Goal: Find specific page/section: Find specific page/section

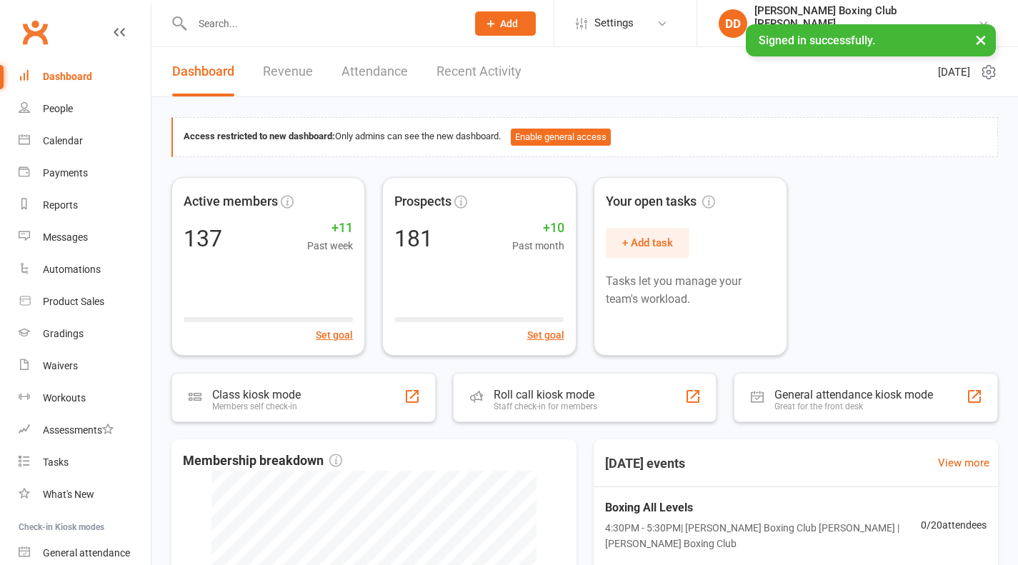
click at [235, 25] on input "text" at bounding box center [322, 24] width 269 height 20
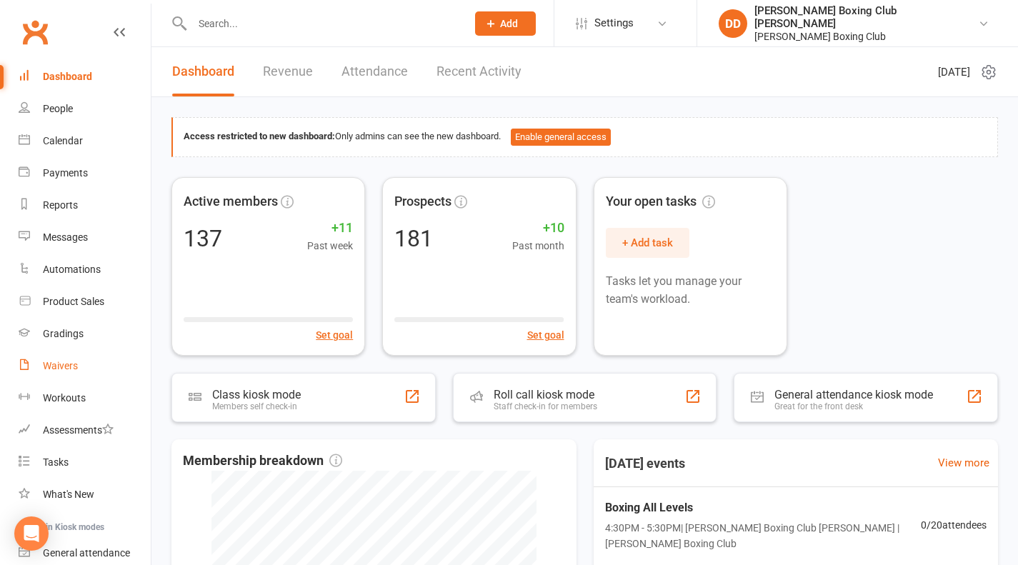
click at [66, 364] on div "Waivers" at bounding box center [60, 365] width 35 height 11
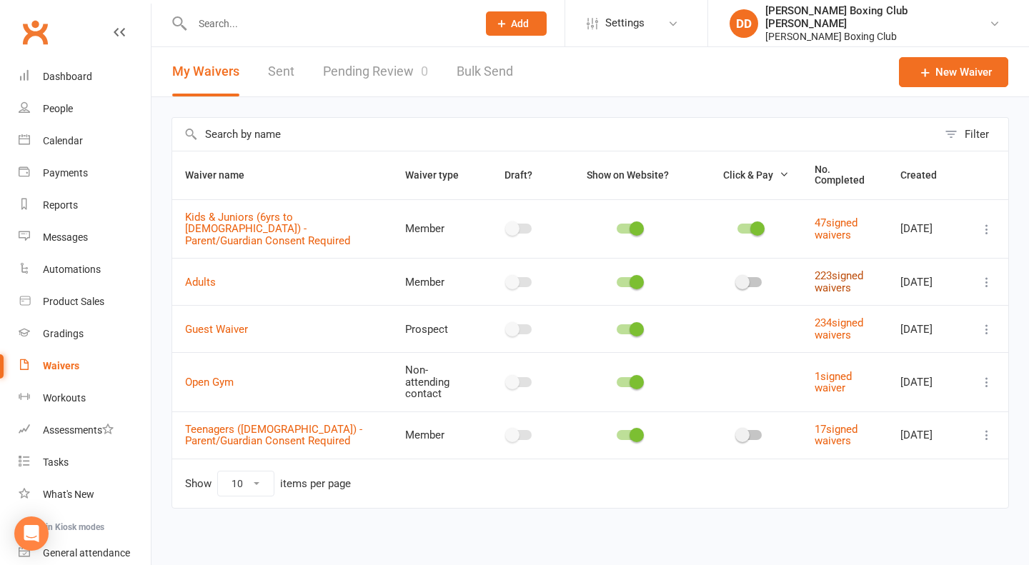
click at [827, 277] on link "223 signed waivers" at bounding box center [839, 281] width 49 height 25
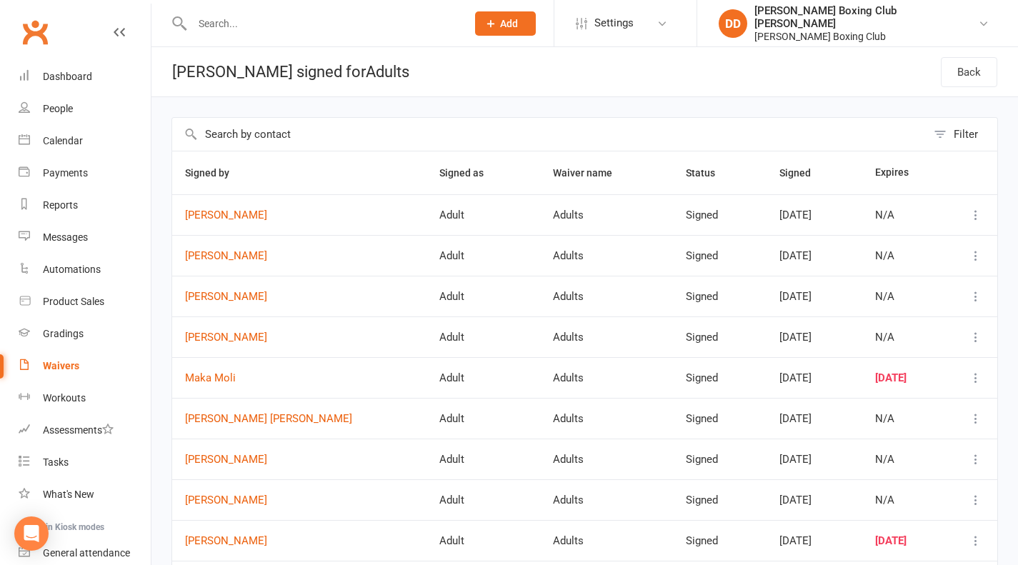
click at [61, 365] on div "Waivers" at bounding box center [61, 365] width 36 height 11
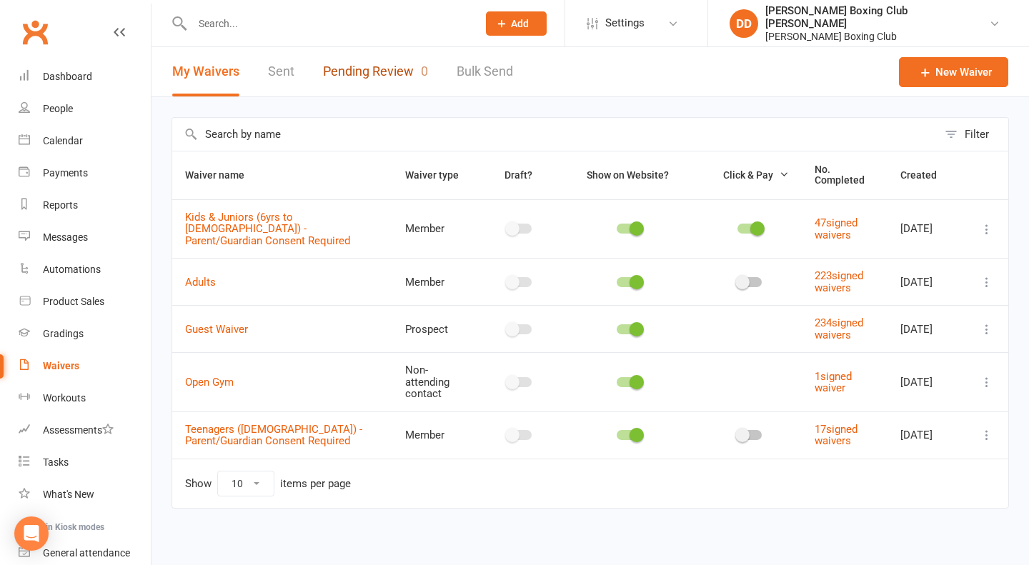
click at [356, 68] on link "Pending Review 0" at bounding box center [375, 71] width 105 height 49
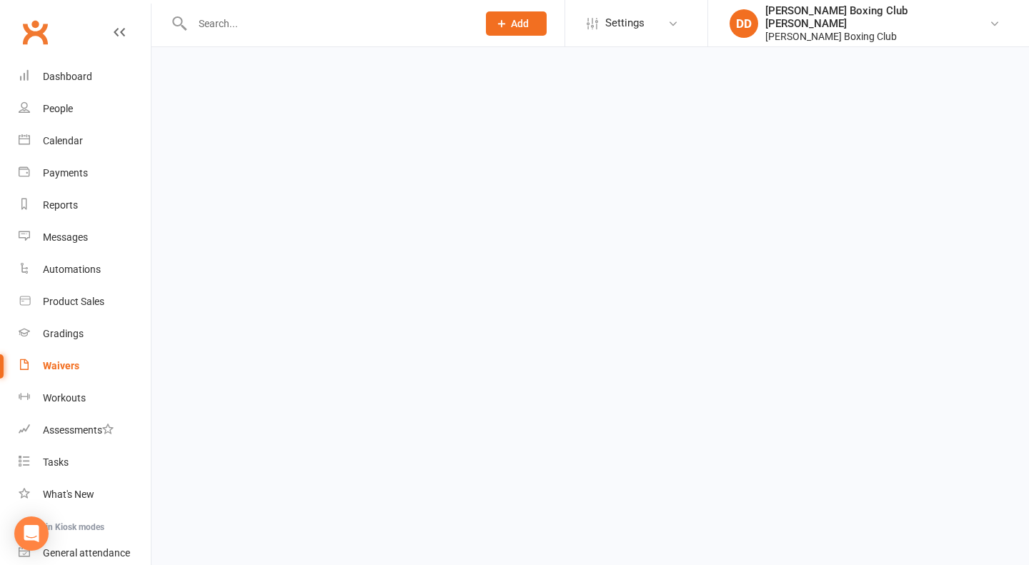
select select "50"
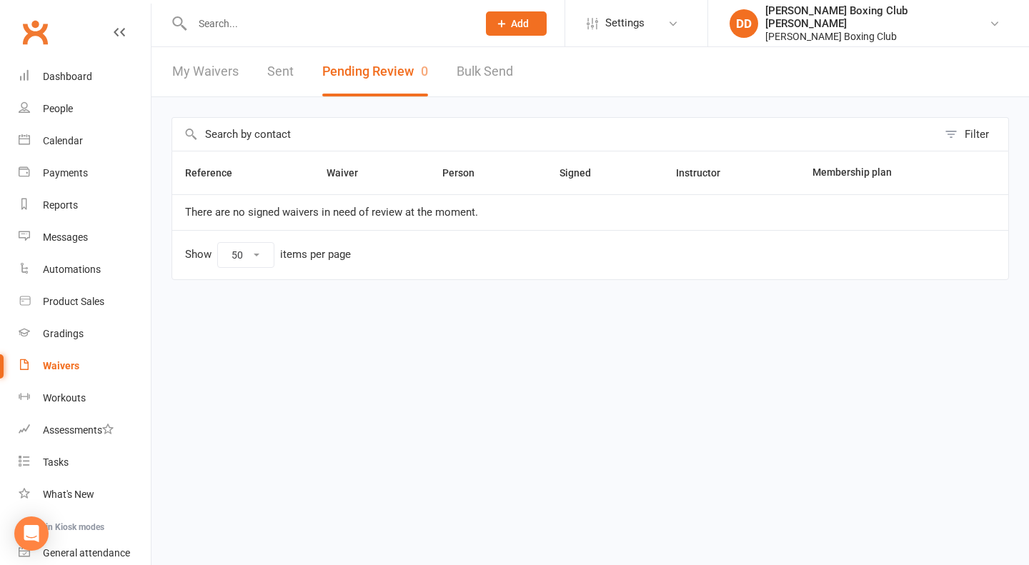
click at [58, 361] on div "Waivers" at bounding box center [61, 365] width 36 height 11
